Goal: Transaction & Acquisition: Purchase product/service

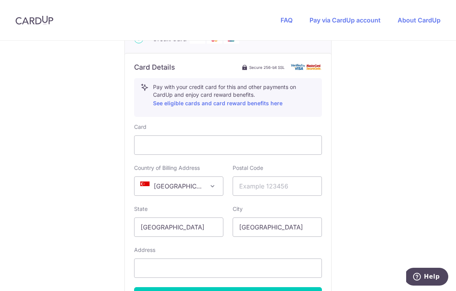
scroll to position [404, 0]
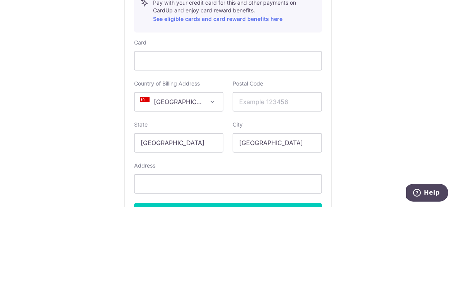
click at [218, 135] on div at bounding box center [228, 144] width 188 height 19
click at [378, 61] on div "You are paying #1 DESIGN STUDIO PTE. LTD. #1 DESIGN STUDIO PTE. LTD. uses CardU…" at bounding box center [228, 13] width 456 height 754
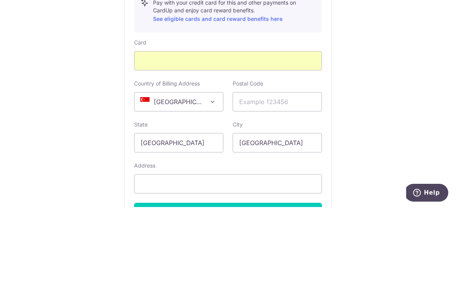
click at [421, 50] on div "You are paying #1 DESIGN STUDIO PTE. LTD. #1 DESIGN STUDIO PTE. LTD. uses CardU…" at bounding box center [228, 13] width 456 height 754
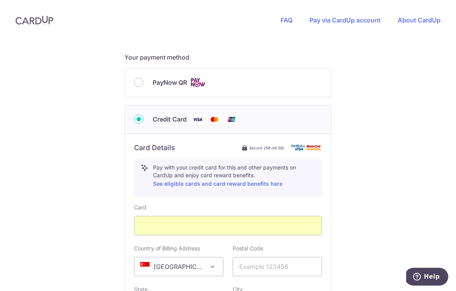
click at [142, 87] on input "PayNow QR" at bounding box center [138, 82] width 9 height 9
radio input "true"
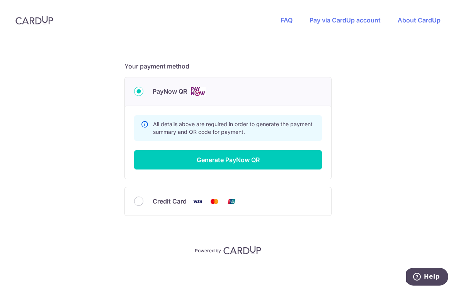
scroll to position [318, 0]
click at [270, 162] on button "Generate PayNow QR" at bounding box center [228, 159] width 188 height 19
click at [228, 159] on button "Generate PayNow QR" at bounding box center [228, 159] width 188 height 19
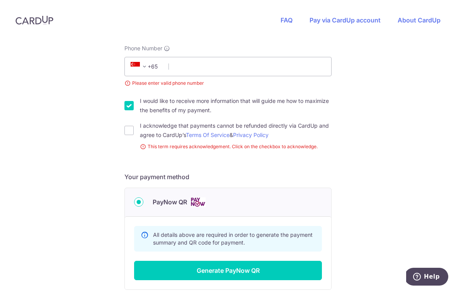
scroll to position [226, 0]
click at [276, 134] on label "I acknowledge that payments cannot be refunded directly via CardUp and agree to…" at bounding box center [236, 130] width 192 height 19
click at [134, 134] on input "I acknowledge that payments cannot be refunded directly via CardUp and agree to…" at bounding box center [128, 129] width 9 height 9
checkbox input "true"
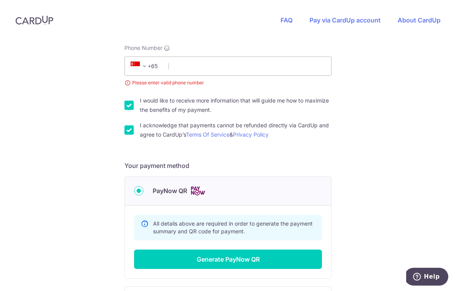
click at [261, 269] on button "Generate PayNow QR" at bounding box center [228, 258] width 188 height 19
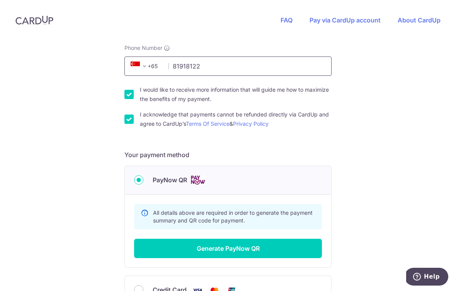
type input "81918122"
click at [228, 251] on button "Generate PayNow QR" at bounding box center [228, 247] width 188 height 19
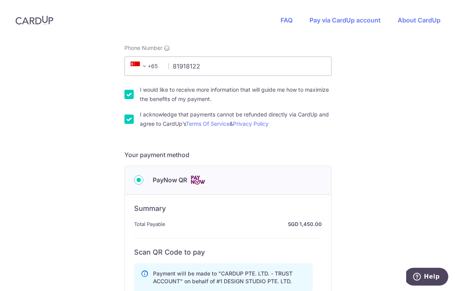
click at [421, 73] on div "You are paying #1 DESIGN STUDIO PTE. LTD. #1 DESIGN STUDIO PTE. LTD. uses CardU…" at bounding box center [228, 183] width 456 height 738
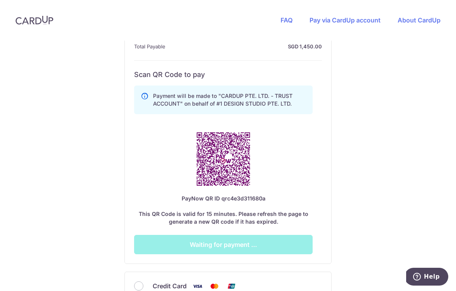
scroll to position [403, 0]
